Goal: Task Accomplishment & Management: Use online tool/utility

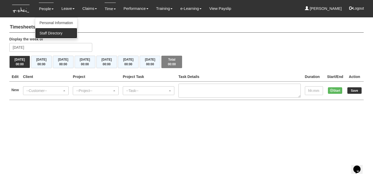
click at [55, 36] on link "Staff Directory" at bounding box center [56, 33] width 42 height 10
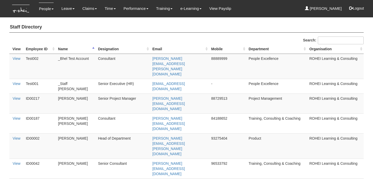
select select "50"
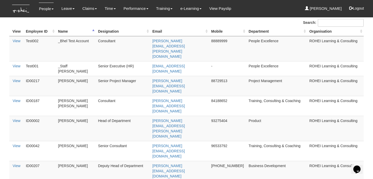
drag, startPoint x: 88, startPoint y: 70, endPoint x: 57, endPoint y: 70, distance: 30.3
click at [57, 96] on td "Abigail Shantini K." at bounding box center [76, 106] width 40 height 20
copy td "Abigail Shantini K."
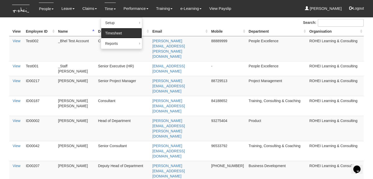
click at [113, 36] on link "Timesheet" at bounding box center [121, 33] width 41 height 10
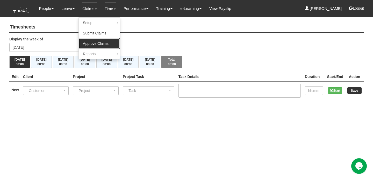
click at [87, 42] on link "Approve Claims" at bounding box center [99, 43] width 41 height 10
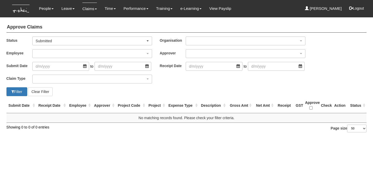
select select "50"
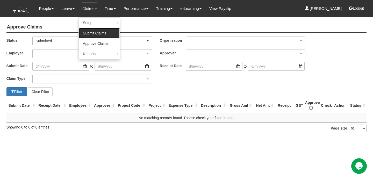
click at [90, 32] on link "Submit Claims" at bounding box center [99, 33] width 41 height 10
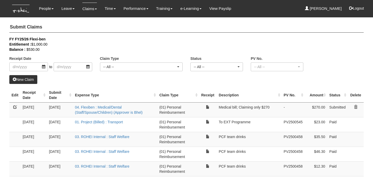
select select "50"
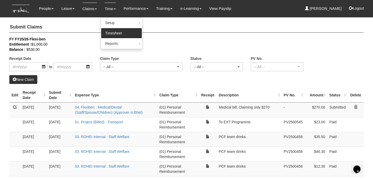
click at [107, 35] on link "Timesheet" at bounding box center [121, 33] width 41 height 10
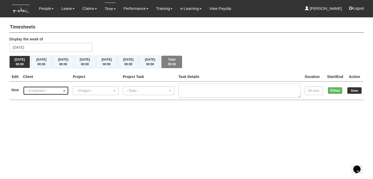
click at [50, 91] on div "--Customer--" at bounding box center [44, 90] width 36 height 5
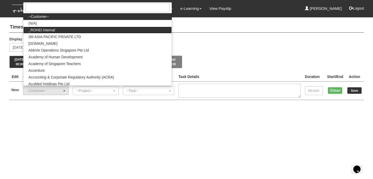
click at [70, 27] on link "_ROHEI Internal" at bounding box center [97, 30] width 148 height 7
select select "397"
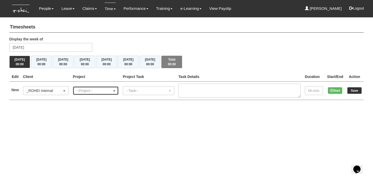
click at [92, 90] on div "--Project--" at bounding box center [94, 90] width 36 height 5
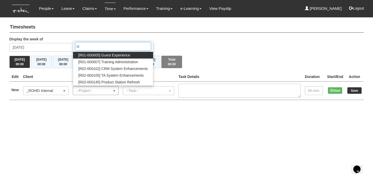
type input "s"
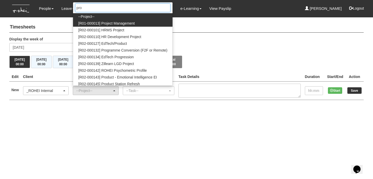
type input "pro"
click at [103, 23] on span "[R01-000013] Project Management" at bounding box center [106, 23] width 56 height 5
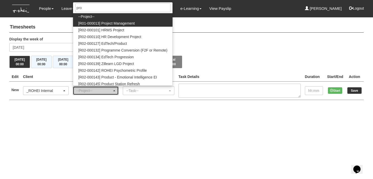
select select "1495"
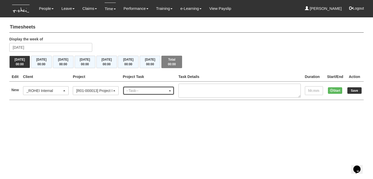
click at [148, 88] on div "--Task--" at bounding box center [147, 90] width 42 height 5
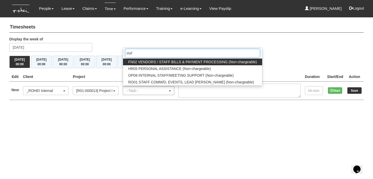
type input "staff"
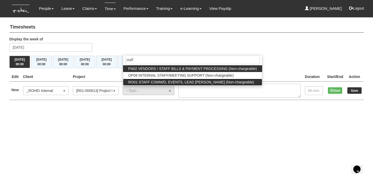
click at [163, 82] on span "RO01 STAFF COMM/D, EVENTS, LEAD [PERSON_NAME] (Non-chargeable)" at bounding box center [191, 81] width 126 height 5
select select "125"
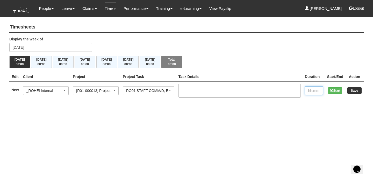
click at [310, 92] on input "text" at bounding box center [314, 90] width 18 height 9
type input "4:00"
click at [355, 92] on input "Save" at bounding box center [354, 90] width 14 height 6
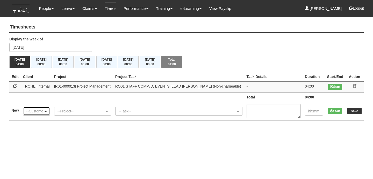
click at [50, 111] on div "--Customer--" at bounding box center [36, 111] width 26 height 8
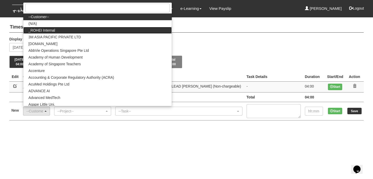
click at [45, 28] on span "_ROHEI Internal" at bounding box center [41, 30] width 27 height 5
select select "397"
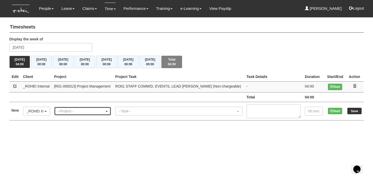
click at [81, 110] on div "--Project--" at bounding box center [80, 110] width 47 height 5
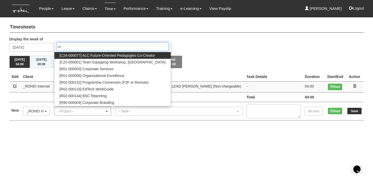
type input "o"
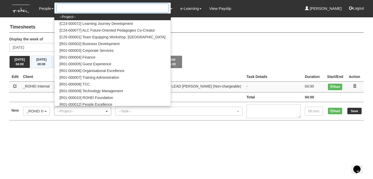
type input "r"
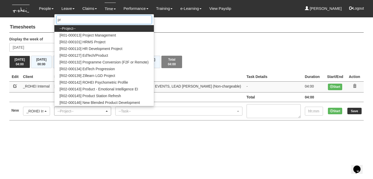
type input "pro"
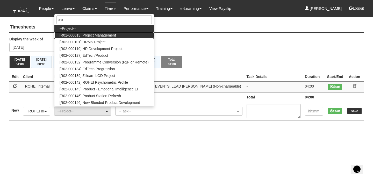
click at [76, 34] on span "[R01-000013] Project Management" at bounding box center [88, 35] width 56 height 5
select select "1495"
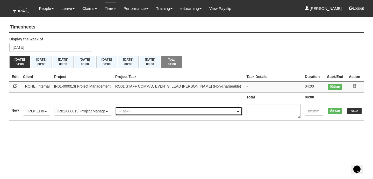
click at [146, 112] on div "--Task--" at bounding box center [177, 110] width 117 height 5
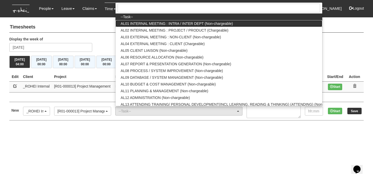
click at [163, 24] on span "AL01 INTERNAL MEETING : INTRA / INTER DEPT (Non-chargeable)" at bounding box center [177, 23] width 112 height 5
select select "40"
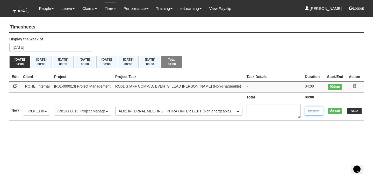
click at [312, 110] on input "text" at bounding box center [314, 111] width 18 height 9
type input "3:00"
click at [353, 109] on input "Save" at bounding box center [354, 111] width 14 height 6
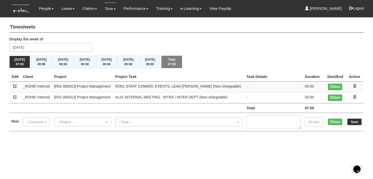
click at [16, 86] on link at bounding box center [15, 86] width 4 height 4
select select "397"
select select "125"
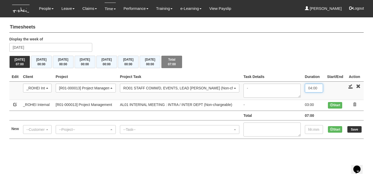
click at [309, 89] on input "04:00" at bounding box center [314, 88] width 18 height 9
type input "03:00"
click at [349, 88] on link at bounding box center [350, 86] width 5 height 5
